Goal: Transaction & Acquisition: Purchase product/service

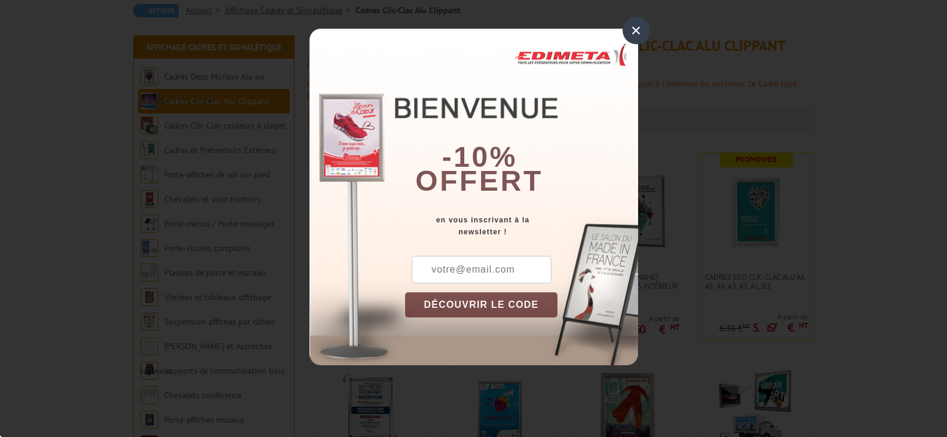
scroll to position [119, 0]
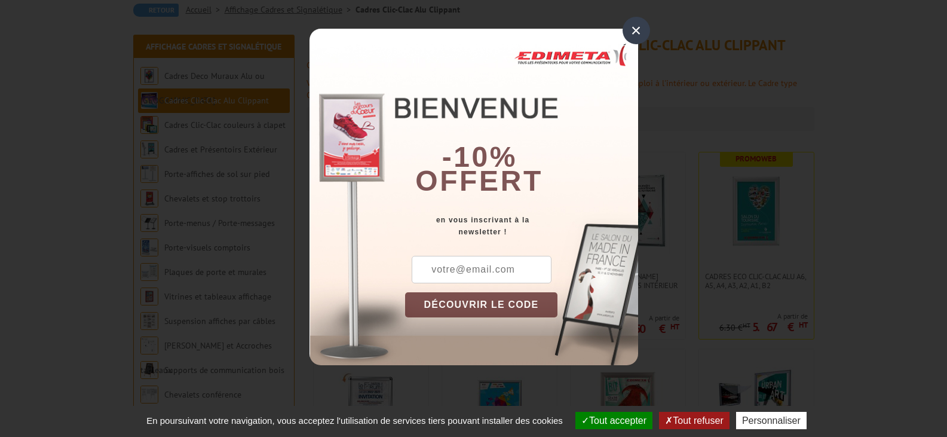
click at [450, 267] on input "text" at bounding box center [482, 269] width 140 height 27
type input "audrey-hate@orange.fr"
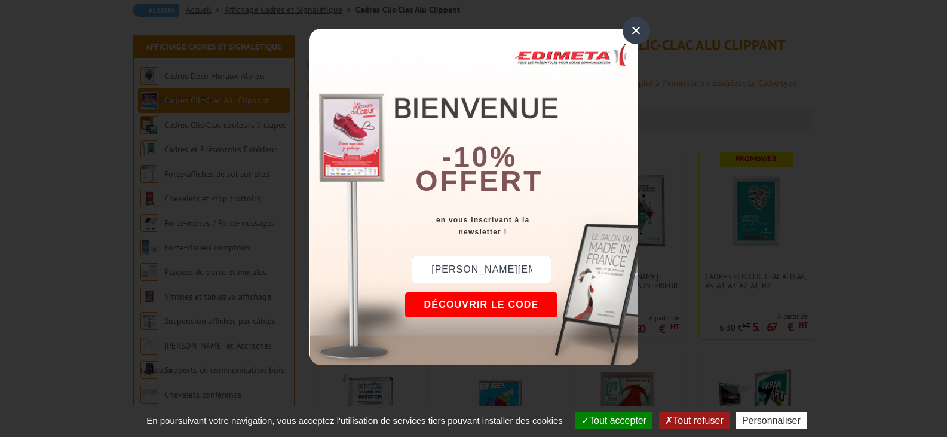
click at [467, 296] on button "DÉCOUVRIR LE CODE" at bounding box center [481, 304] width 153 height 25
click at [444, 301] on button "Copier le code" at bounding box center [470, 304] width 130 height 25
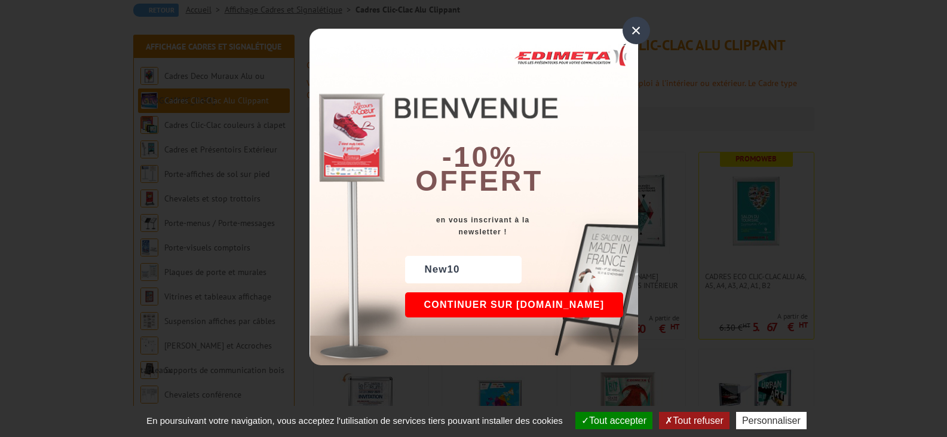
click at [630, 25] on div "×" at bounding box center [635, 30] width 27 height 27
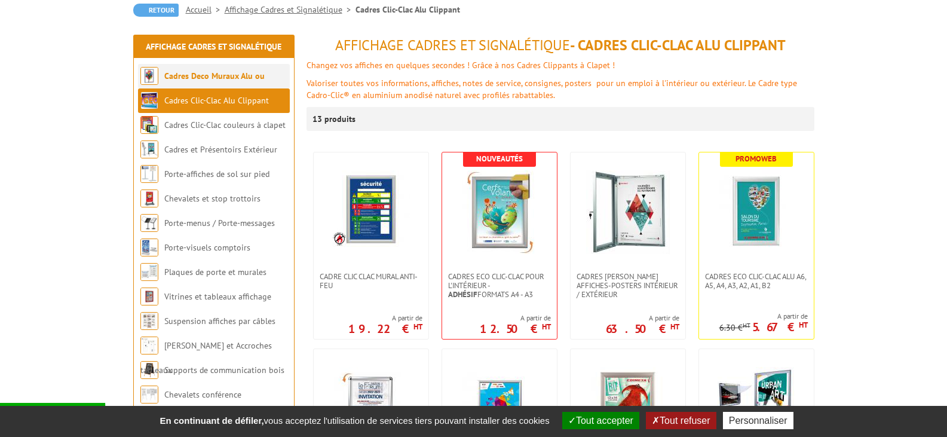
click at [192, 75] on link "Cadres Deco Muraux Alu ou [GEOGRAPHIC_DATA]" at bounding box center [202, 87] width 124 height 35
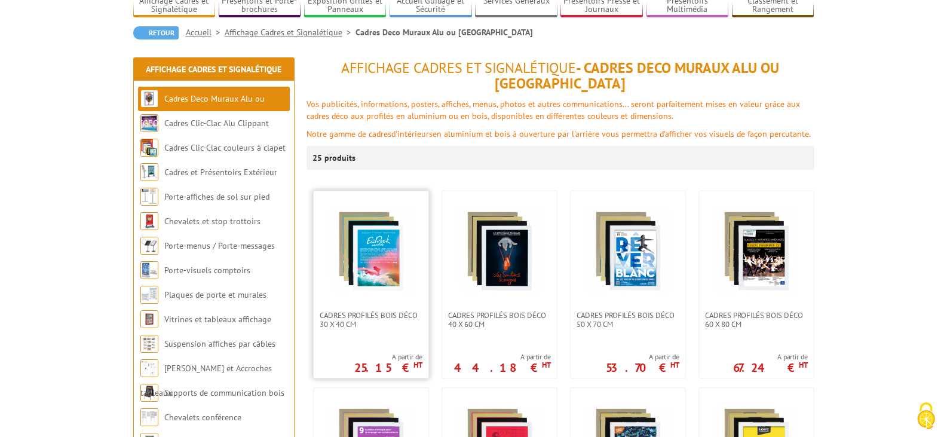
scroll to position [119, 0]
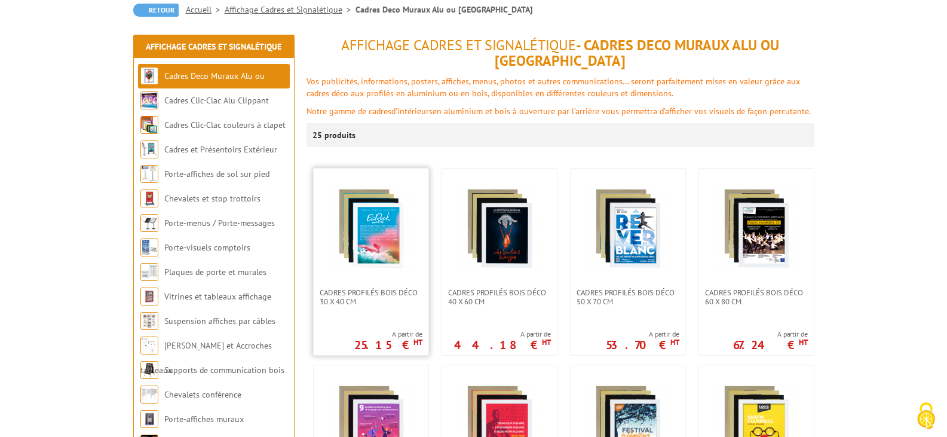
click at [381, 247] on img at bounding box center [371, 228] width 84 height 84
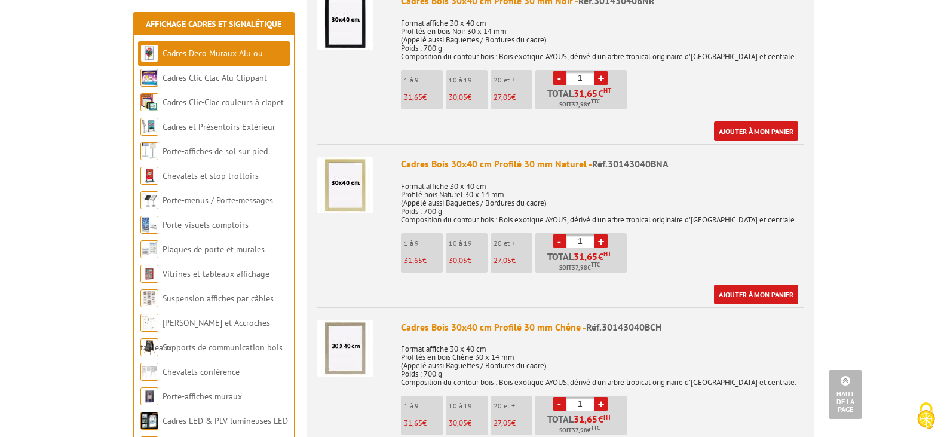
scroll to position [597, 0]
